Goal: Entertainment & Leisure: Consume media (video, audio)

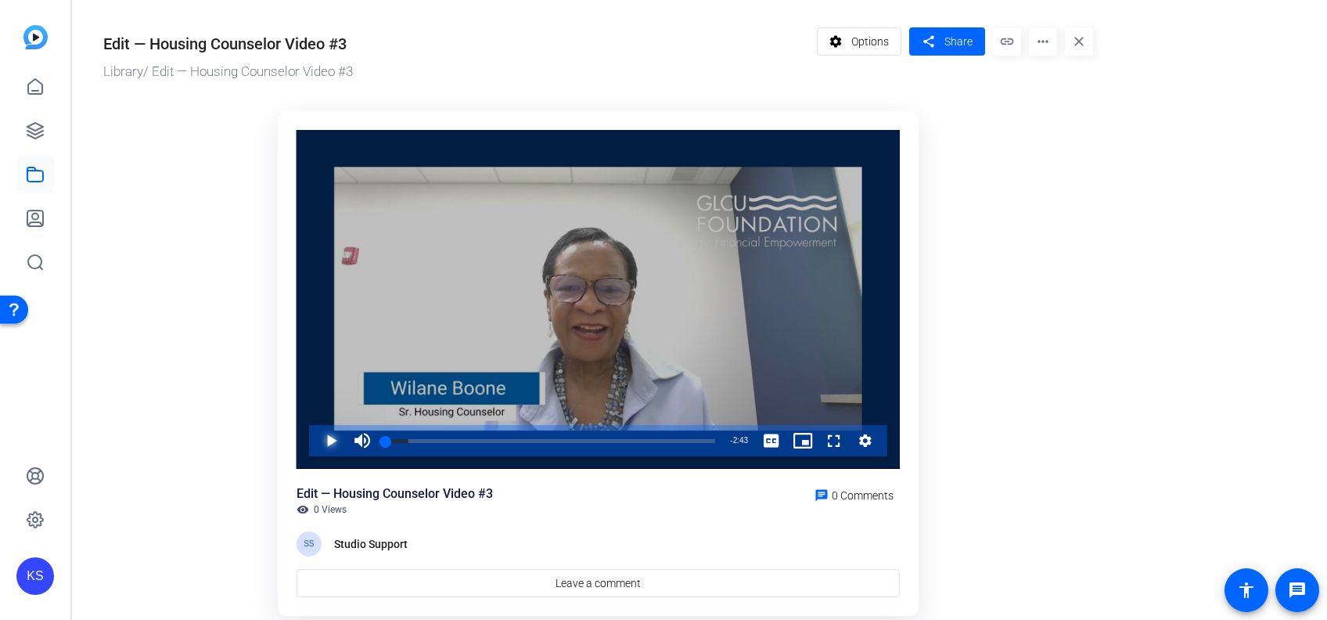
click at [315, 437] on span "Video Player" at bounding box center [315, 440] width 0 height 31
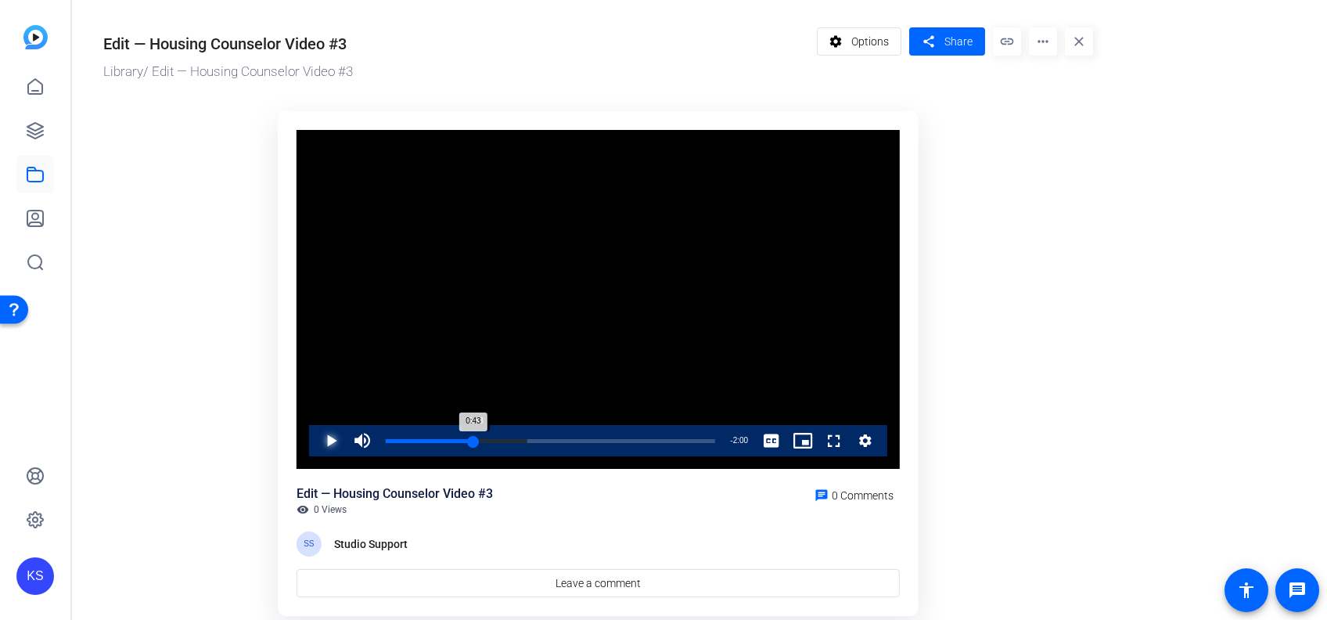
click at [473, 440] on div "Loaded : 42.96% 0:43 0:43" at bounding box center [550, 441] width 329 height 4
click at [498, 439] on div "Loaded : 55.66% 0:56 0:56" at bounding box center [550, 441] width 329 height 4
click at [542, 439] on div "Loaded : 73.25% 1:17 1:18" at bounding box center [550, 441] width 329 height 4
click at [601, 442] on div "Loaded : 85.95% 1:46 1:21" at bounding box center [550, 441] width 329 height 4
click at [650, 440] on div "Loaded : 100.00% 2:11 2:11" at bounding box center [550, 441] width 329 height 4
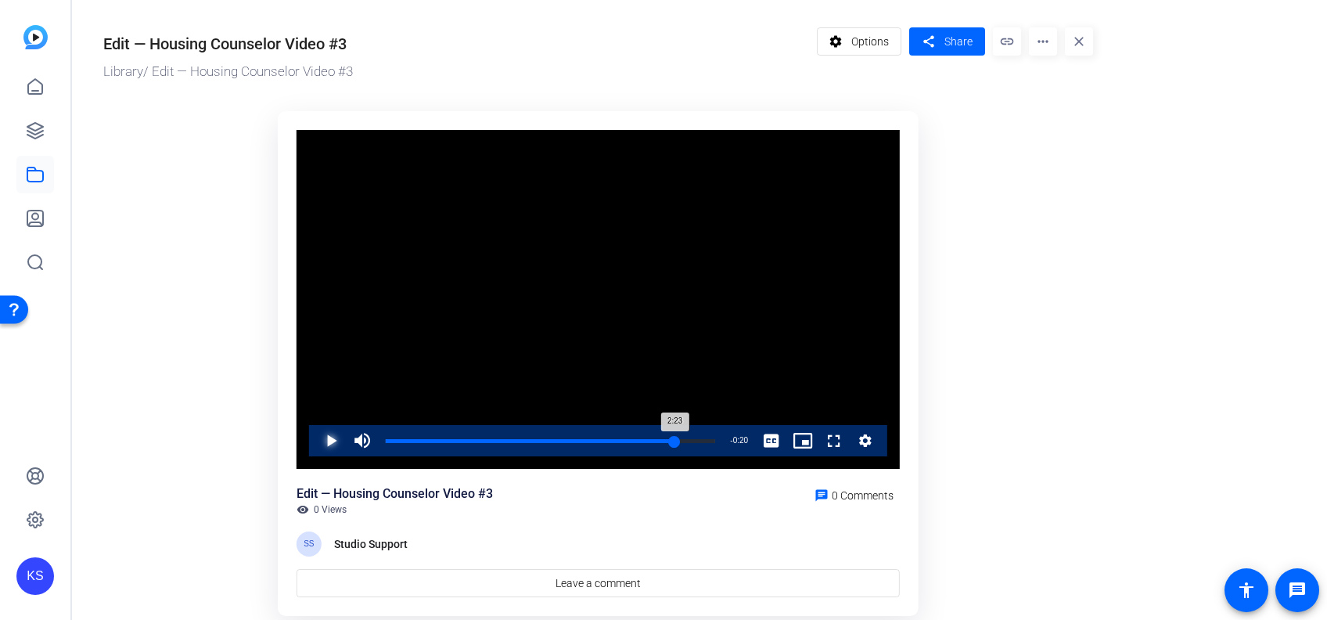
click at [675, 439] on div "Loaded : 100.00% 2:23 2:23" at bounding box center [550, 441] width 329 height 4
click at [608, 433] on div "Loaded : 100.00% 1:50 2:38" at bounding box center [550, 440] width 345 height 31
click at [523, 440] on div "1:08" at bounding box center [523, 441] width 1 height 4
click at [494, 437] on div "Loaded : 55.65% 0:53 1:10" at bounding box center [550, 440] width 345 height 31
